Goal: Information Seeking & Learning: Learn about a topic

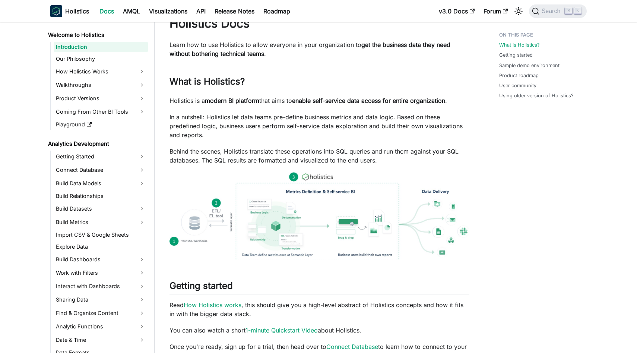
scroll to position [199, 0]
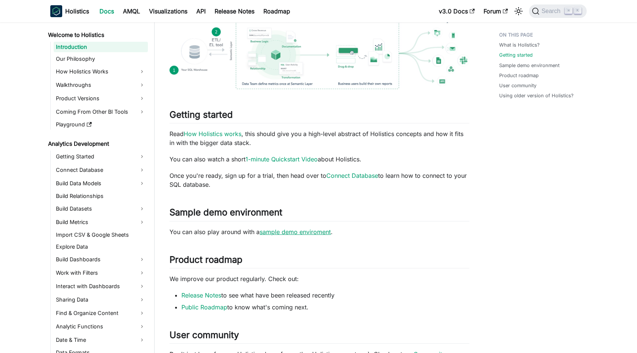
click at [275, 232] on link "sample demo enviroment" at bounding box center [295, 231] width 71 height 7
click at [327, 233] on link "sample demo enviroment" at bounding box center [295, 231] width 71 height 7
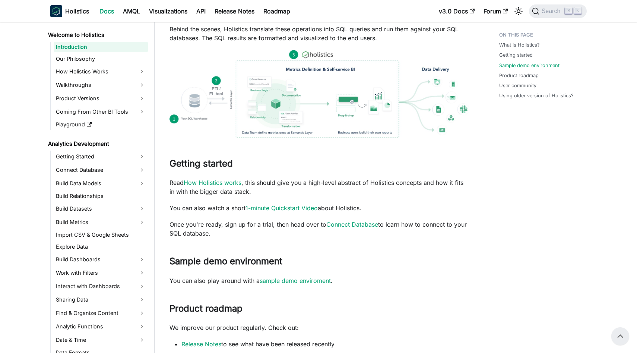
scroll to position [0, 0]
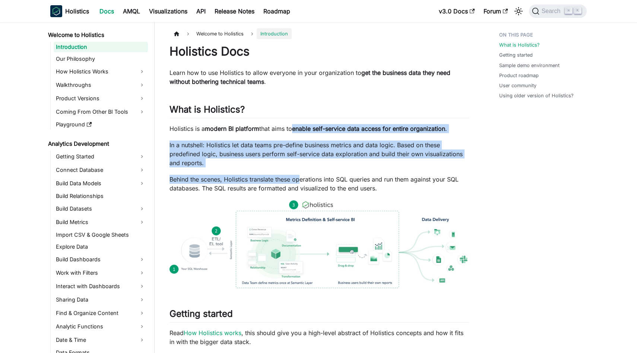
drag, startPoint x: 291, startPoint y: 131, endPoint x: 302, endPoint y: 176, distance: 46.5
click at [343, 159] on p "In a nutshell: Holistics let data teams pre-define business metrics and data lo…" at bounding box center [319, 153] width 300 height 27
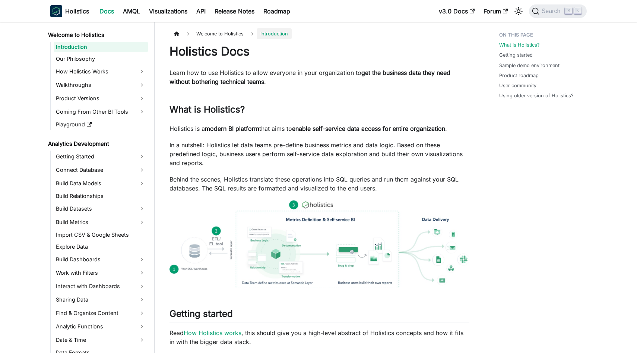
click at [343, 159] on p "In a nutshell: Holistics let data teams pre-define business metrics and data lo…" at bounding box center [319, 153] width 300 height 27
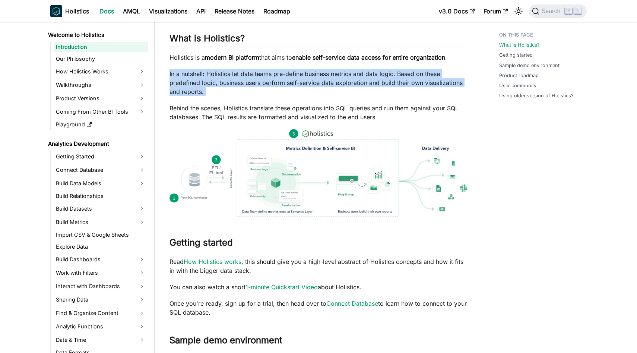
scroll to position [187, 0]
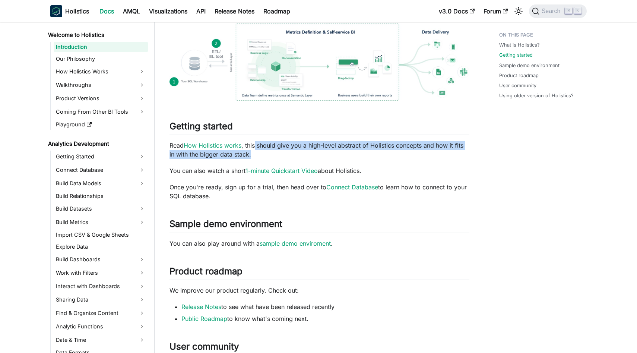
drag, startPoint x: 255, startPoint y: 147, endPoint x: 256, endPoint y: 154, distance: 6.7
click at [256, 155] on p "Read How Holistics works , this should give you a high-level abstract of Holist…" at bounding box center [319, 150] width 300 height 18
click at [255, 170] on link "1-minute Quickstart Video" at bounding box center [281, 170] width 72 height 7
